Goal: Contribute content: Add original content to the website for others to see

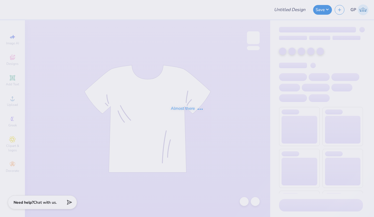
type input "Merch for Presley"
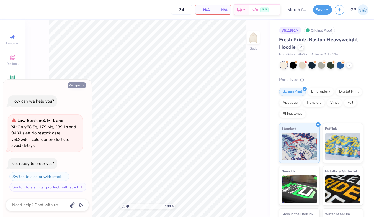
click at [70, 86] on button "Collapse" at bounding box center [77, 85] width 19 height 6
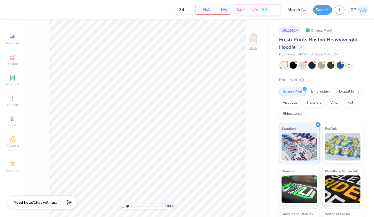
click at [349, 66] on icon at bounding box center [349, 64] width 4 height 4
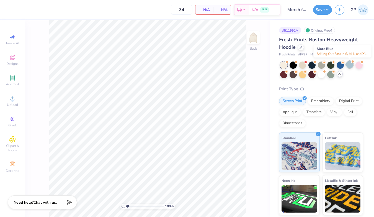
click at [349, 67] on div at bounding box center [349, 64] width 7 height 7
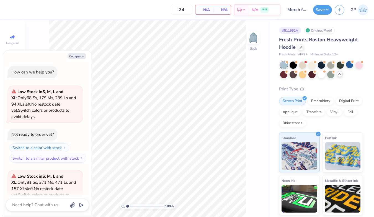
scroll to position [55, 0]
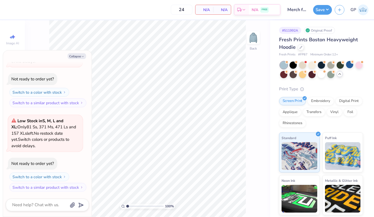
click at [246, 38] on div "100 % Back" at bounding box center [147, 118] width 245 height 196
click at [252, 40] on img at bounding box center [253, 38] width 22 height 22
click at [77, 55] on button "Collapse" at bounding box center [77, 56] width 19 height 6
type textarea "x"
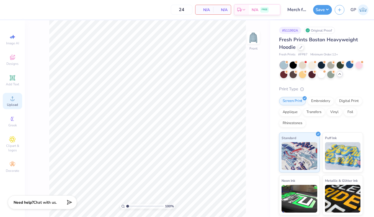
click at [13, 94] on div "Upload" at bounding box center [12, 101] width 19 height 16
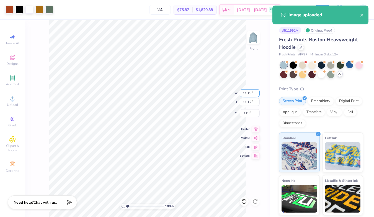
click at [246, 92] on input "11.19" at bounding box center [250, 93] width 20 height 8
type input "12.00"
type input "11.92"
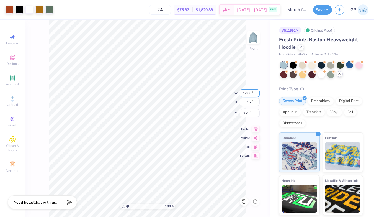
type input "6.32"
click at [249, 94] on input "12.00" at bounding box center [250, 93] width 20 height 8
type input "12.50"
type input "12.42"
click at [248, 114] on input "6.07" at bounding box center [250, 113] width 20 height 8
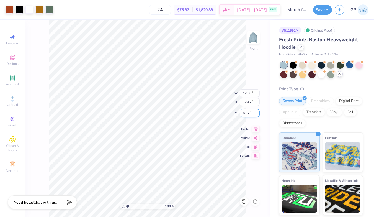
click at [248, 114] on input "6.07" at bounding box center [250, 113] width 20 height 8
type input "6.00"
click at [251, 38] on img at bounding box center [253, 38] width 22 height 22
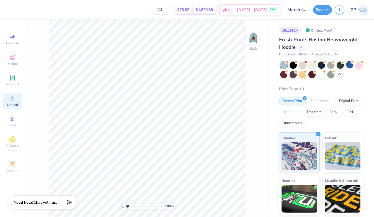
click at [9, 103] on span "Upload" at bounding box center [12, 104] width 11 height 4
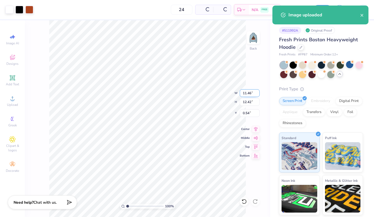
click at [249, 95] on input "11.46" at bounding box center [250, 93] width 20 height 8
type input "3.50"
type input "3.80"
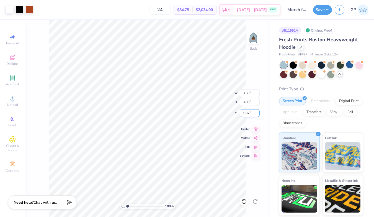
click at [249, 113] on input "1.82" at bounding box center [250, 113] width 20 height 8
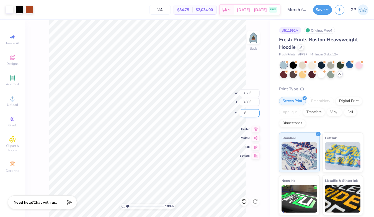
type input "3.00"
click at [255, 41] on img at bounding box center [253, 38] width 22 height 22
click at [254, 44] on img at bounding box center [253, 38] width 22 height 22
click at [321, 9] on button "Save" at bounding box center [322, 9] width 19 height 10
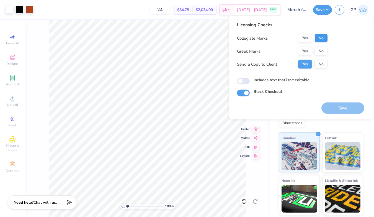
click at [321, 37] on button "No" at bounding box center [320, 38] width 13 height 9
click at [307, 50] on button "Yes" at bounding box center [305, 51] width 14 height 9
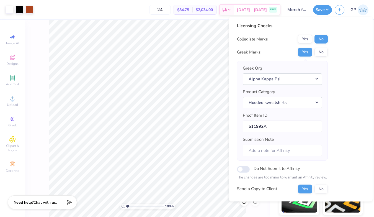
scroll to position [42, 0]
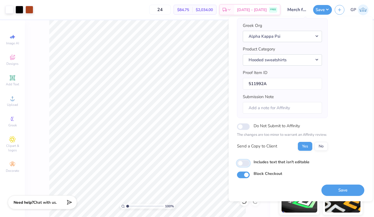
click at [244, 165] on input "Includes text that isn't editable" at bounding box center [243, 163] width 13 height 7
checkbox input "true"
click at [330, 183] on div "Save" at bounding box center [342, 186] width 43 height 17
click at [329, 189] on button "Save" at bounding box center [342, 189] width 43 height 11
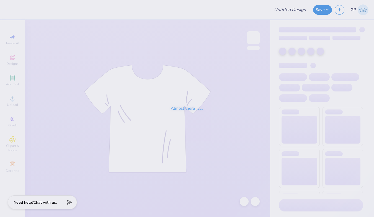
type input "Bucknell Theta Fall PR Sweat Set 2025"
